Goal: Navigation & Orientation: Find specific page/section

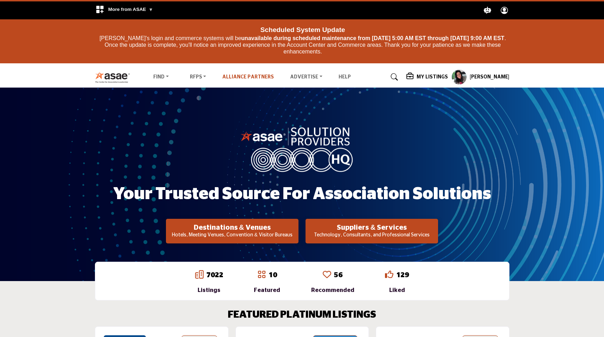
click at [252, 77] on link "Alliance Partners" at bounding box center [248, 76] width 52 height 5
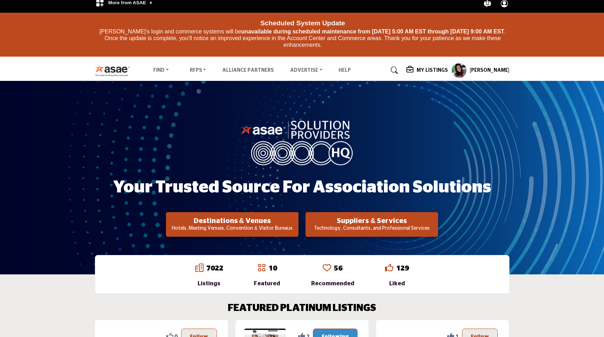
scroll to position [5, 0]
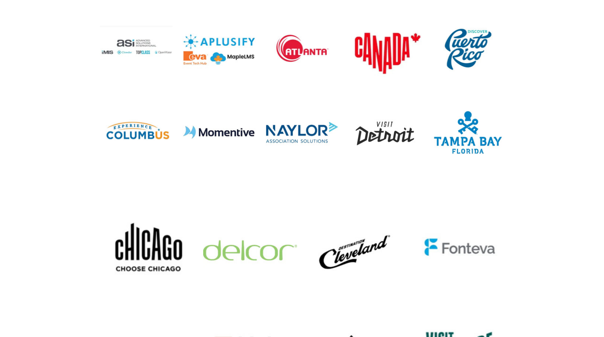
scroll to position [352, 0]
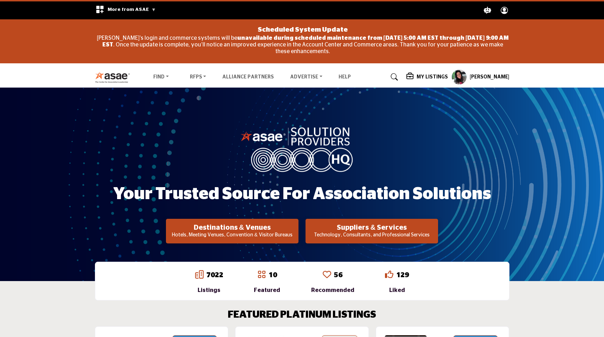
click at [467, 77] on profile-featured-9d57d186-dcdc-4fd1-8698-ebbedcf867ab "Show hide supplier dropdown" at bounding box center [458, 76] width 15 height 15
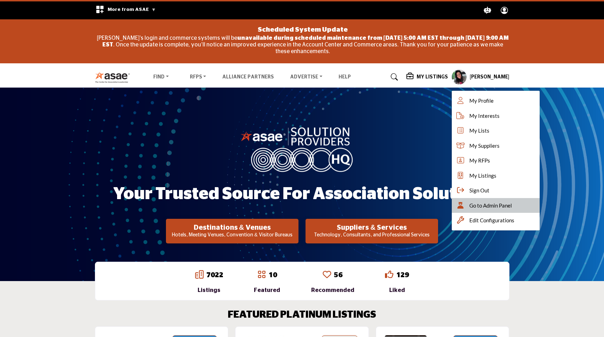
click at [465, 206] on icon at bounding box center [460, 205] width 11 height 7
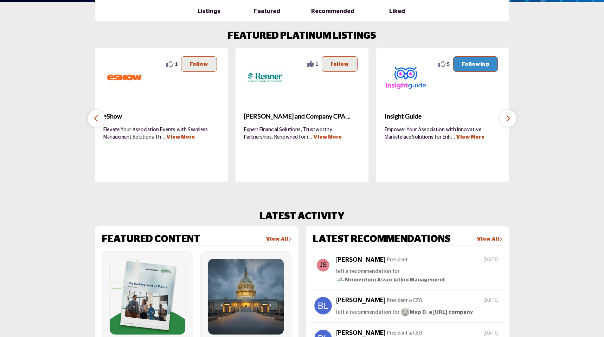
scroll to position [271, 0]
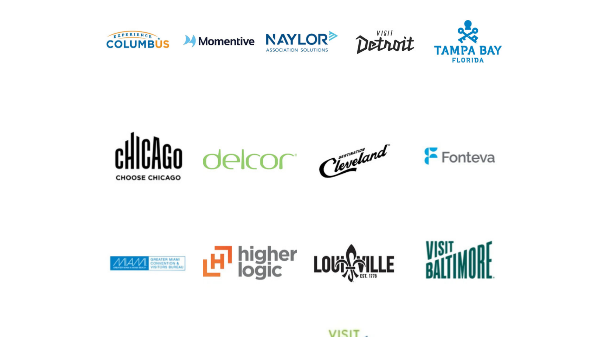
scroll to position [468, 0]
